Goal: Task Accomplishment & Management: Use online tool/utility

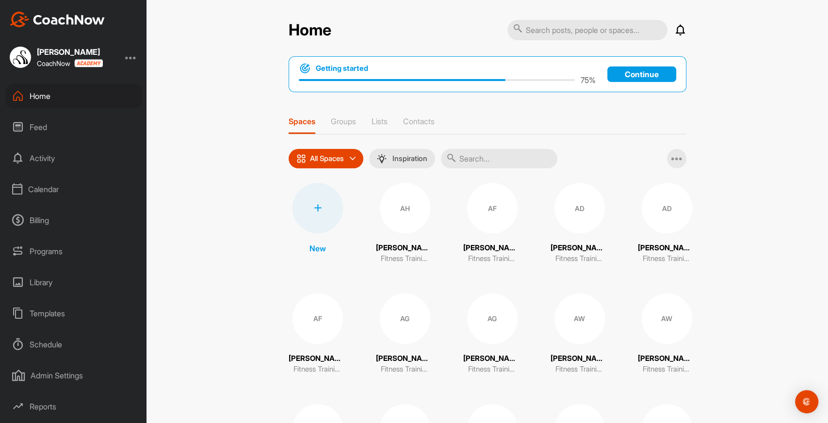
click at [53, 185] on div "Calendar" at bounding box center [73, 189] width 137 height 24
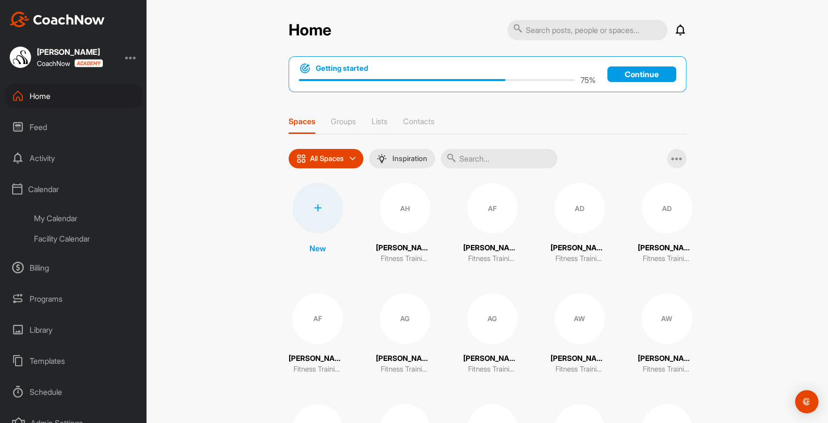
click at [64, 236] on div "Facility Calendar" at bounding box center [84, 238] width 115 height 20
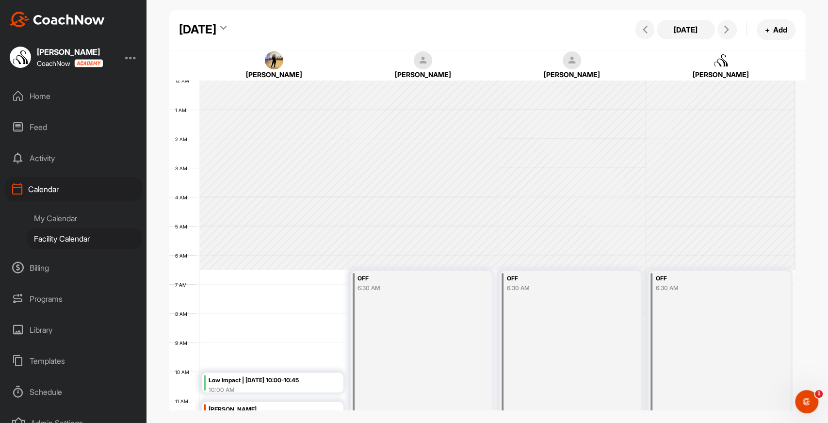
scroll to position [167, 0]
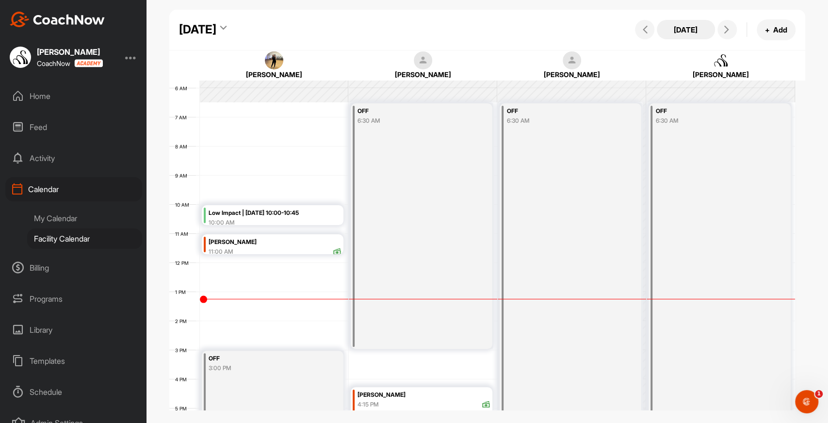
click at [688, 29] on button "[DATE]" at bounding box center [686, 29] width 58 height 19
click at [216, 37] on div "[DATE]" at bounding box center [197, 29] width 37 height 17
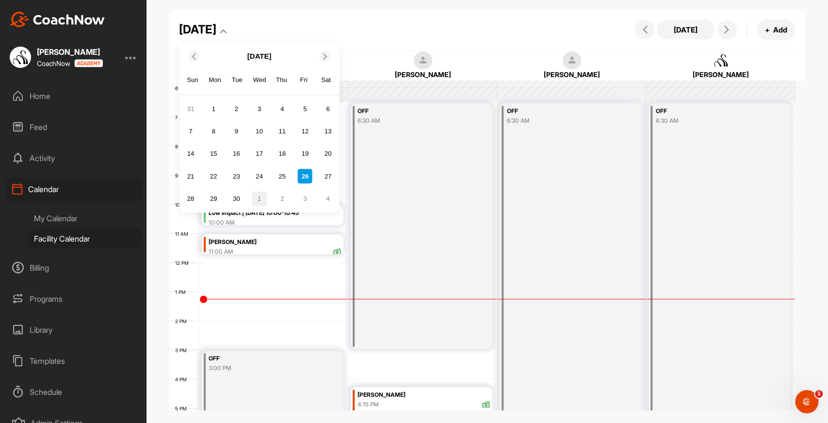
click at [258, 202] on div "1" at bounding box center [259, 199] width 15 height 15
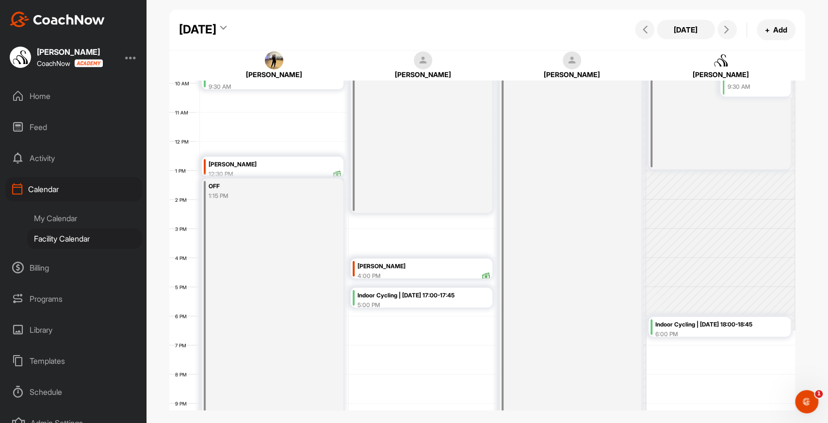
scroll to position [293, 0]
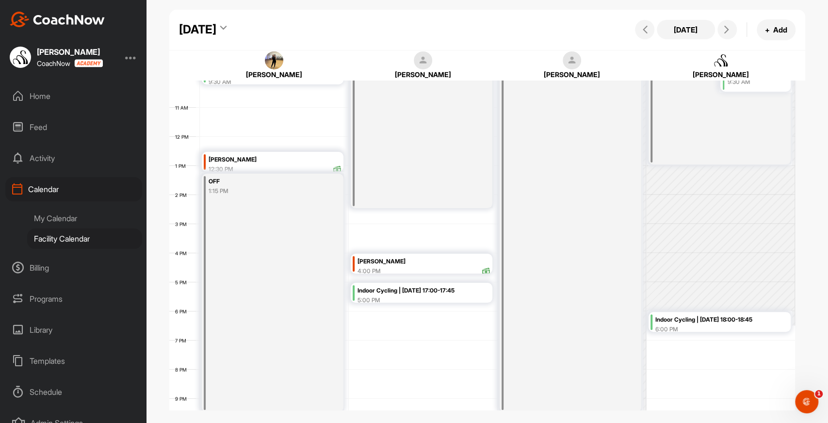
click at [691, 320] on div "Indoor Cycling | [DATE] 18:00-18:45" at bounding box center [721, 319] width 133 height 11
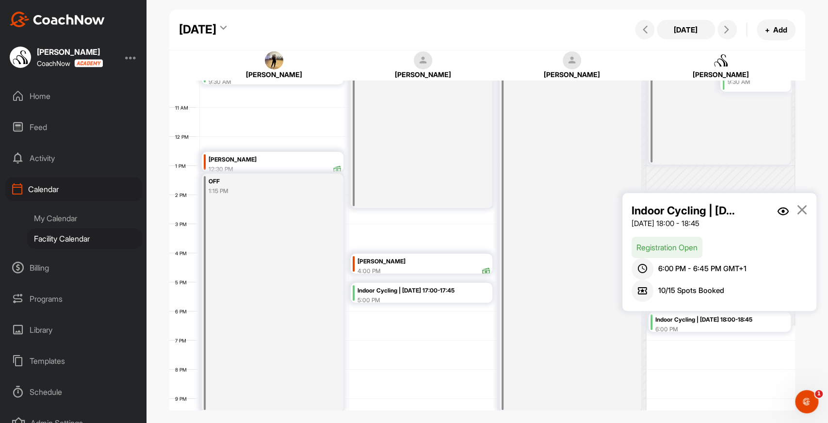
click at [780, 211] on img at bounding box center [783, 211] width 12 height 8
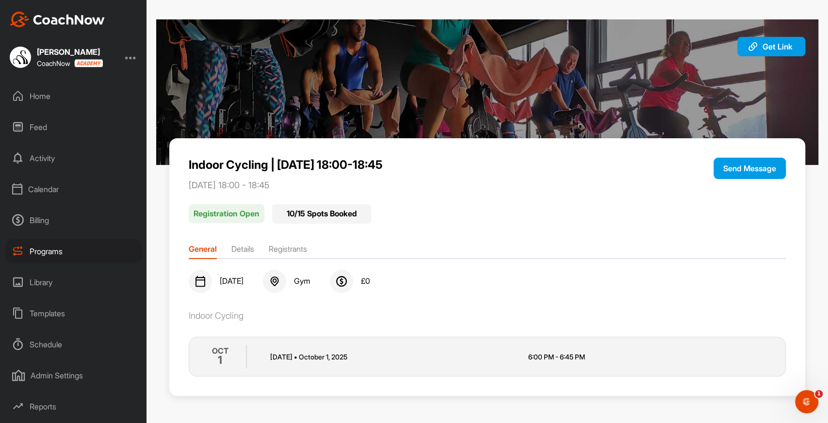
click at [288, 250] on li "Registrants" at bounding box center [288, 251] width 38 height 16
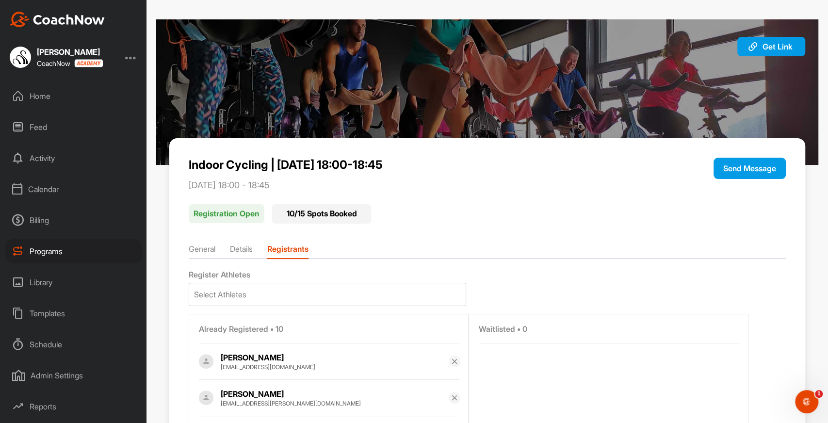
click at [86, 243] on div "Programs" at bounding box center [73, 251] width 137 height 24
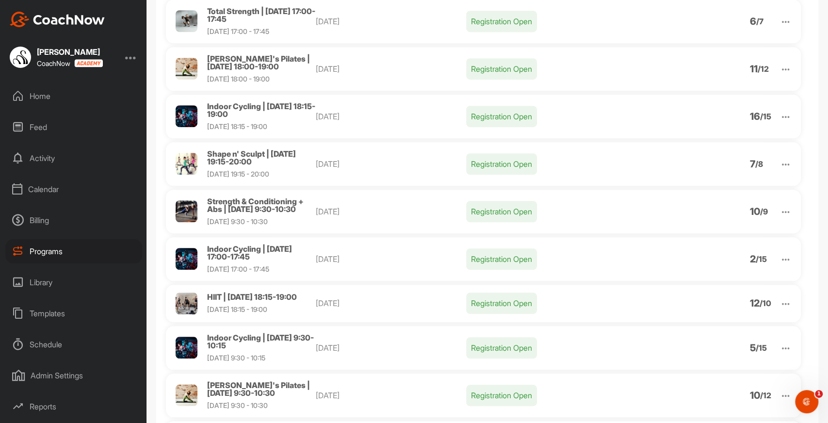
scroll to position [431, 0]
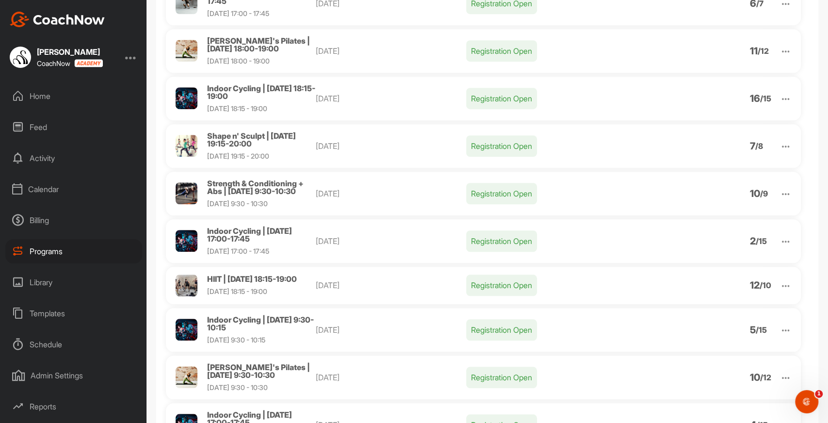
click at [54, 254] on div "Programs" at bounding box center [73, 251] width 137 height 24
click at [69, 186] on div "Calendar" at bounding box center [73, 189] width 137 height 24
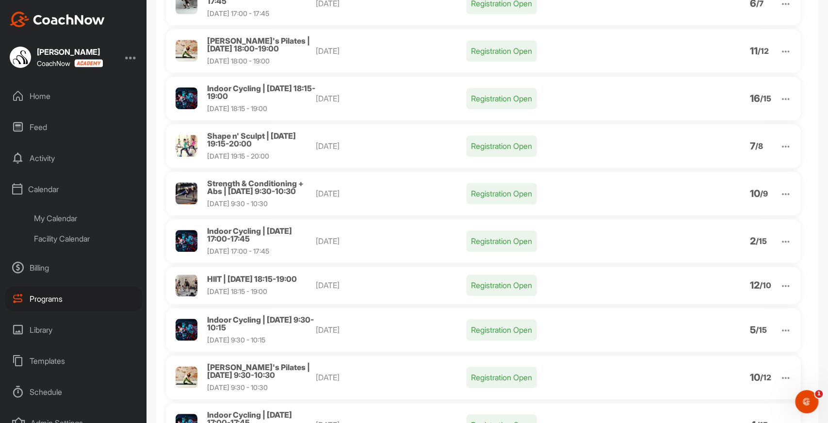
click at [96, 237] on div "Facility Calendar" at bounding box center [84, 238] width 115 height 20
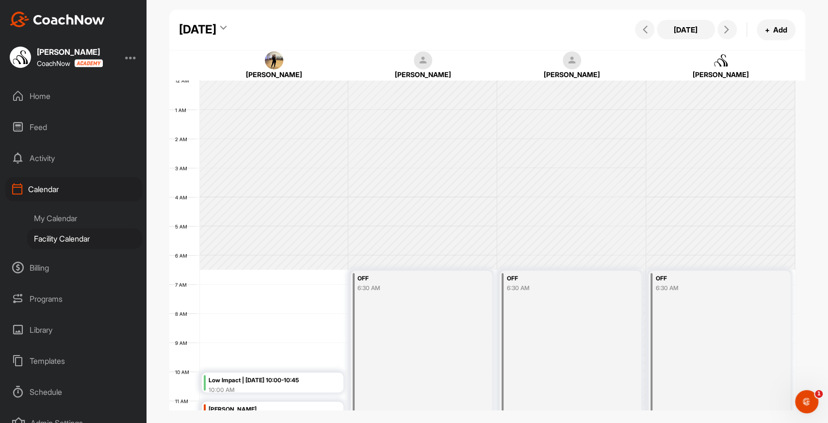
scroll to position [167, 0]
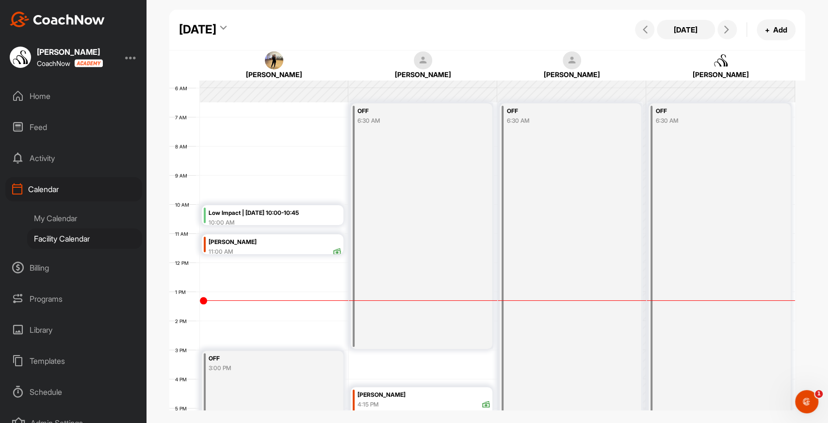
click at [216, 35] on div "[DATE]" at bounding box center [197, 29] width 37 height 17
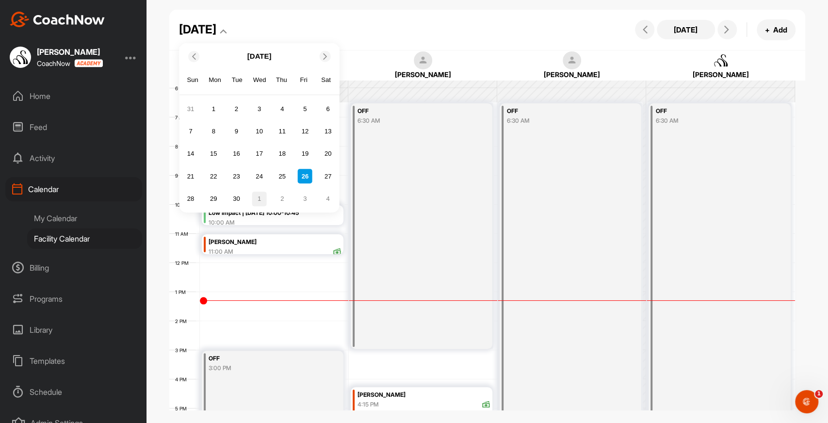
click at [256, 200] on div "1" at bounding box center [259, 199] width 15 height 15
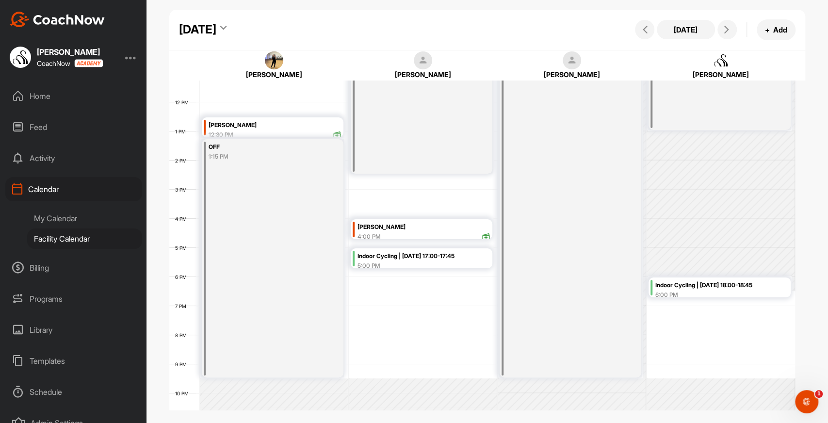
scroll to position [336, 0]
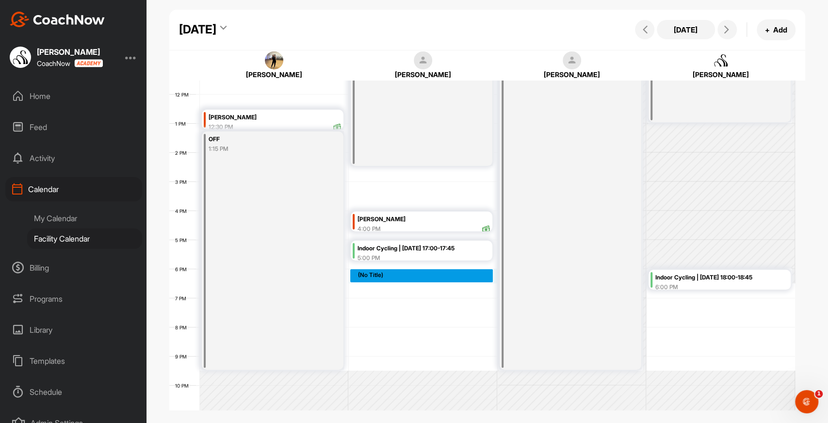
click at [430, 271] on div "12 AM 1 AM 2 AM 3 AM 4 AM 5 AM 6 AM 7 AM 8 AM 9 AM 10 AM 11 AM 12 PM 1 PM 2 PM …" at bounding box center [481, 94] width 625 height 698
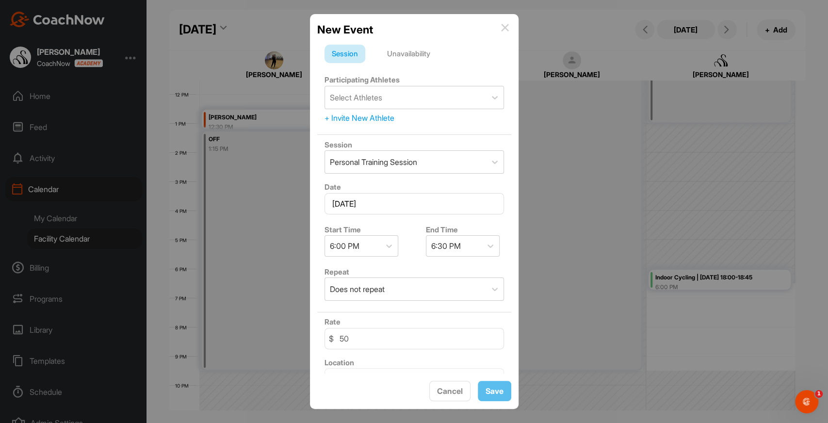
click at [414, 51] on div "Unavailability" at bounding box center [409, 54] width 58 height 18
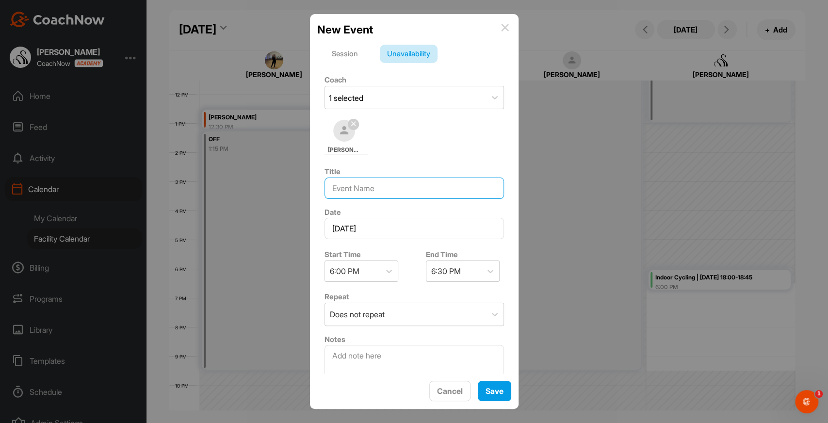
click at [392, 194] on input at bounding box center [413, 187] width 179 height 21
type input "Pickle"
click at [463, 271] on div "6:30 PM" at bounding box center [453, 271] width 55 height 20
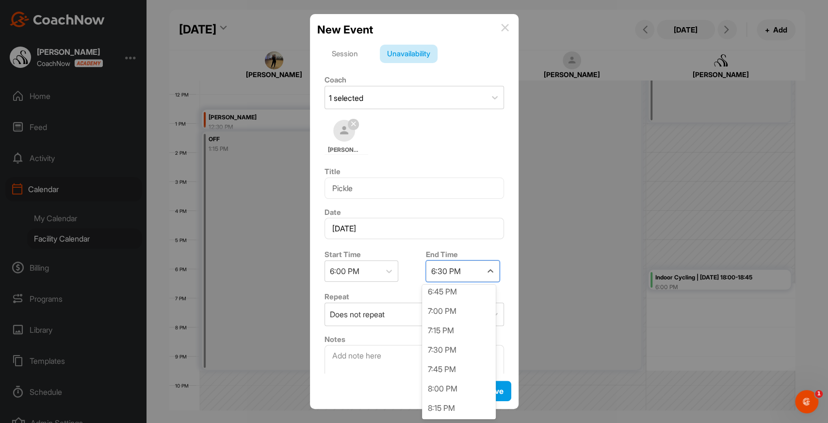
scroll to position [63, 0]
click at [454, 366] on div "8:00 PM" at bounding box center [459, 368] width 74 height 19
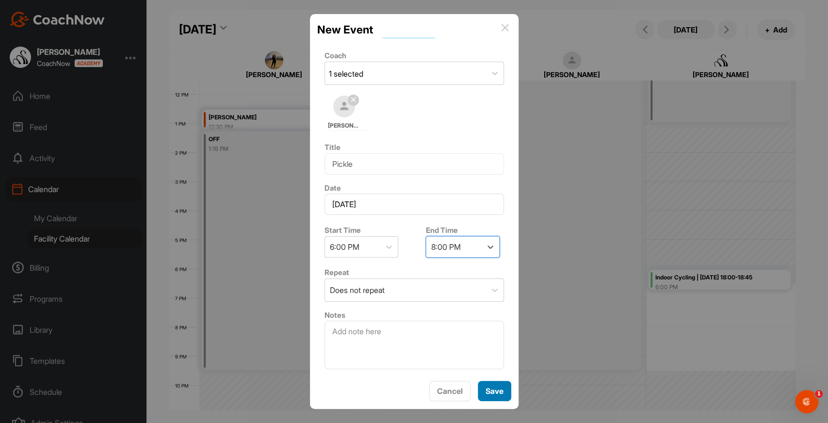
click at [488, 391] on span "Save" at bounding box center [494, 391] width 18 height 10
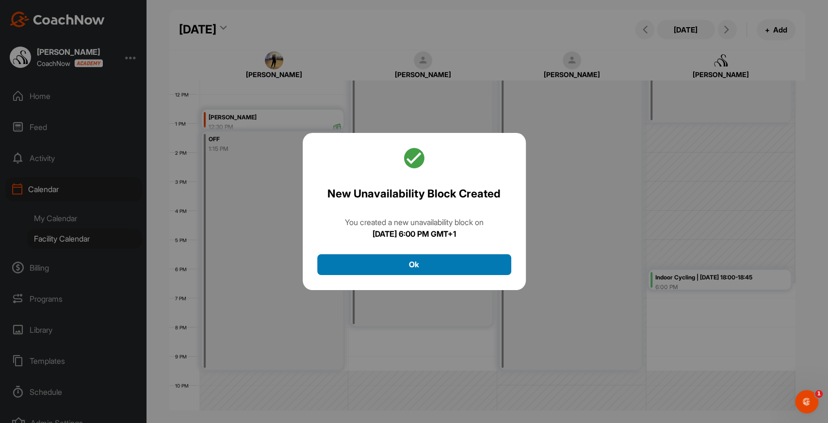
click at [442, 260] on button "Ok" at bounding box center [414, 264] width 194 height 21
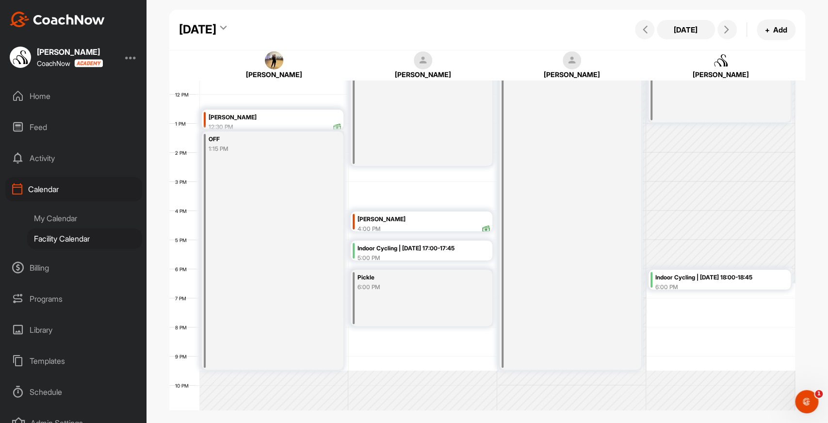
click at [677, 305] on div "12 AM 1 AM 2 AM 3 AM 4 AM 5 AM 6 AM 7 AM 8 AM 9 AM 10 AM 11 AM 12 PM 1 PM 2 PM …" at bounding box center [481, 94] width 625 height 698
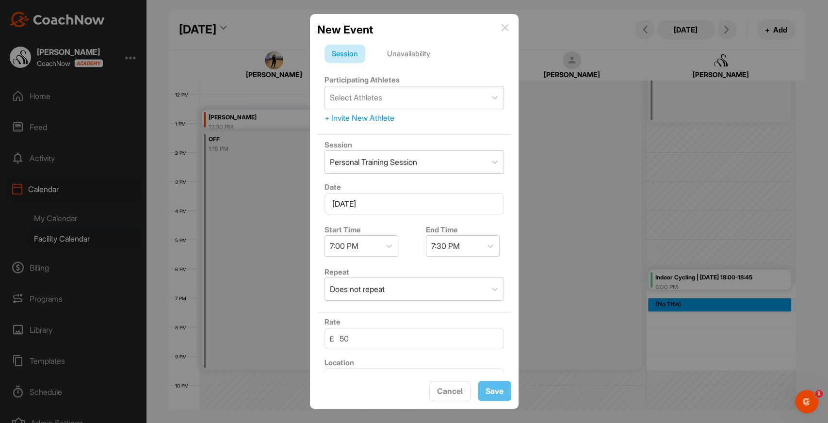
click at [403, 57] on div "Unavailability" at bounding box center [409, 54] width 58 height 18
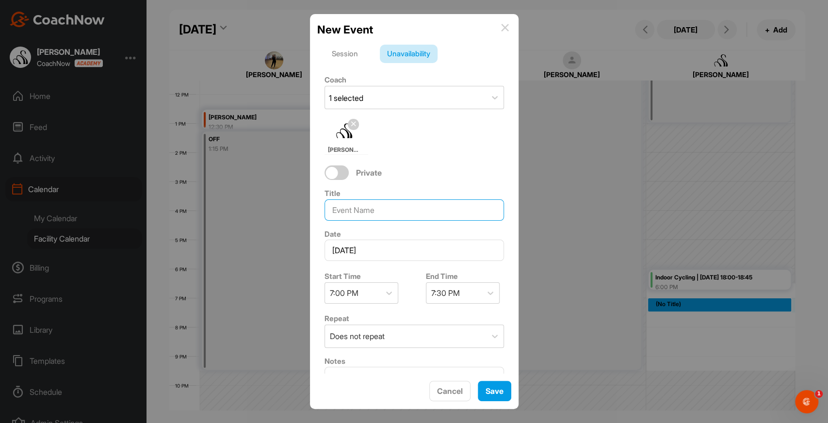
click at [380, 209] on input at bounding box center [413, 209] width 179 height 21
type input "Pickle"
click at [470, 293] on div "7:30 PM" at bounding box center [453, 293] width 55 height 20
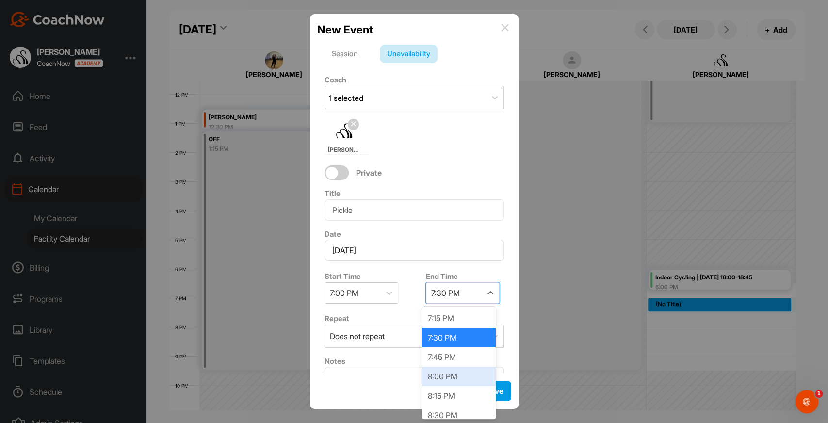
click at [461, 372] on div "8:00 PM" at bounding box center [459, 376] width 74 height 19
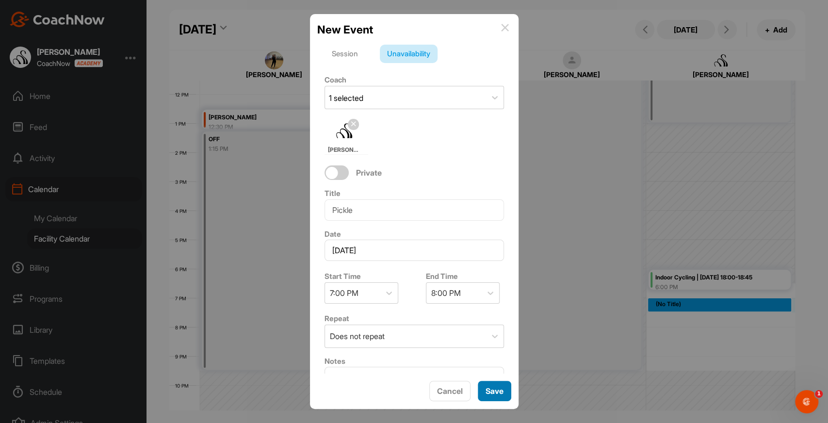
click at [482, 386] on button "Save" at bounding box center [494, 391] width 33 height 21
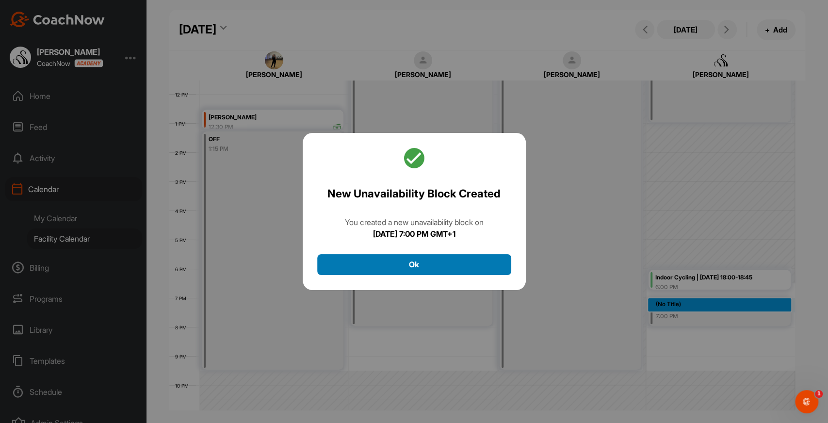
click at [431, 257] on button "Ok" at bounding box center [414, 264] width 194 height 21
